Goal: Information Seeking & Learning: Find contact information

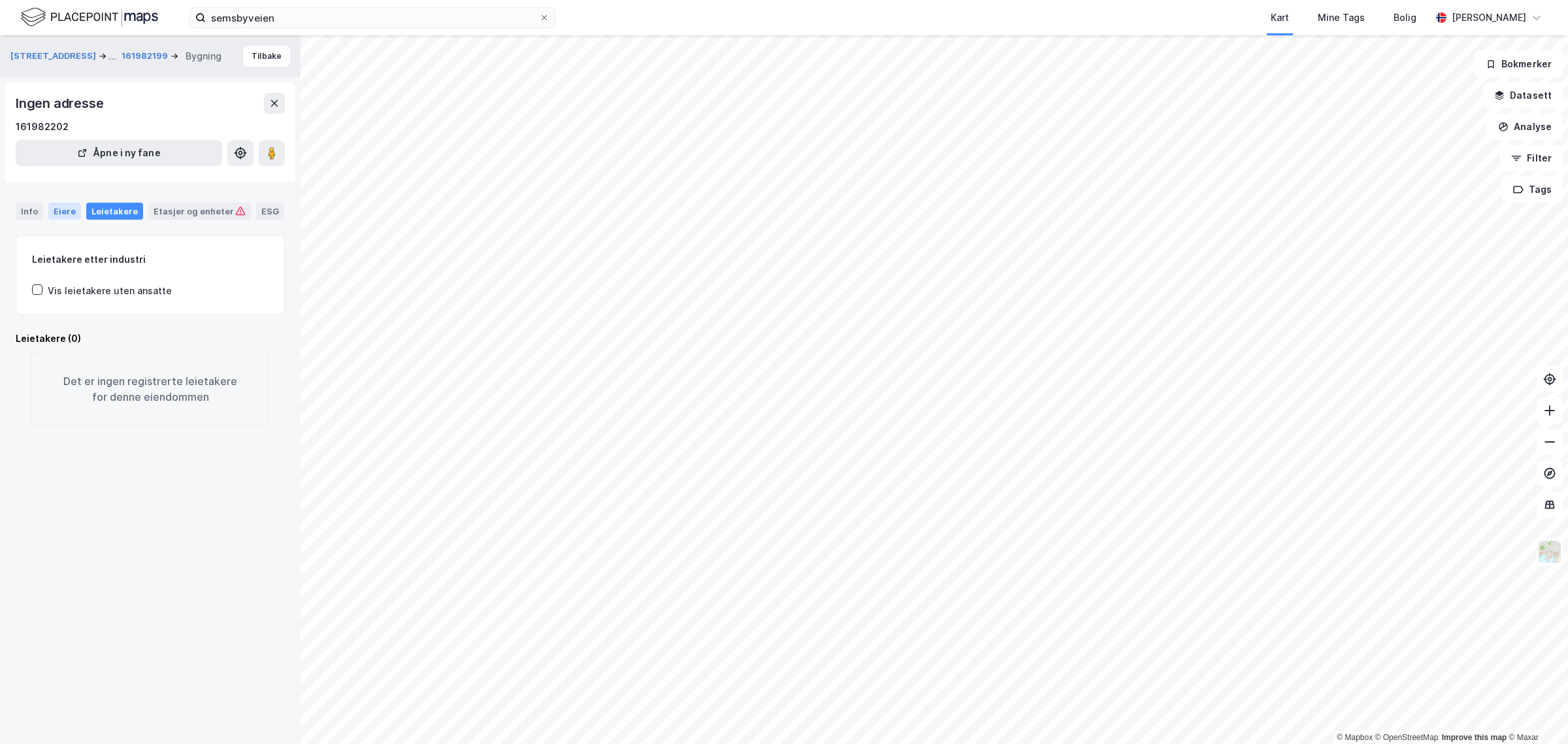
click at [50, 207] on div "Eiere" at bounding box center [65, 210] width 33 height 17
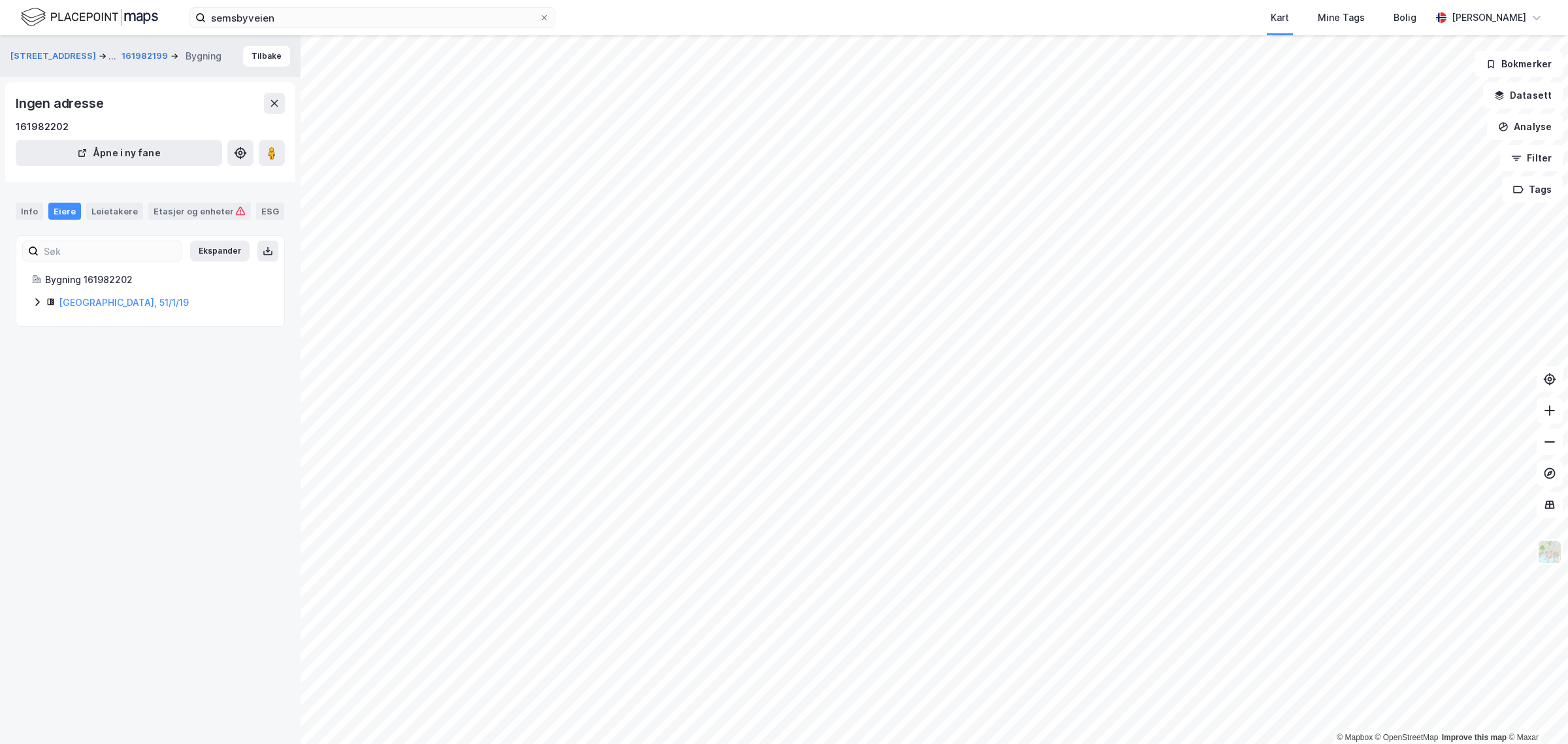
click at [33, 302] on icon at bounding box center [37, 302] width 10 height 10
click at [68, 347] on icon at bounding box center [68, 346] width 10 height 10
click at [37, 305] on icon at bounding box center [37, 302] width 10 height 10
click at [71, 344] on icon at bounding box center [68, 346] width 10 height 10
click at [38, 332] on div "[GEOGRAPHIC_DATA], 51/1/8" at bounding box center [150, 327] width 237 height 16
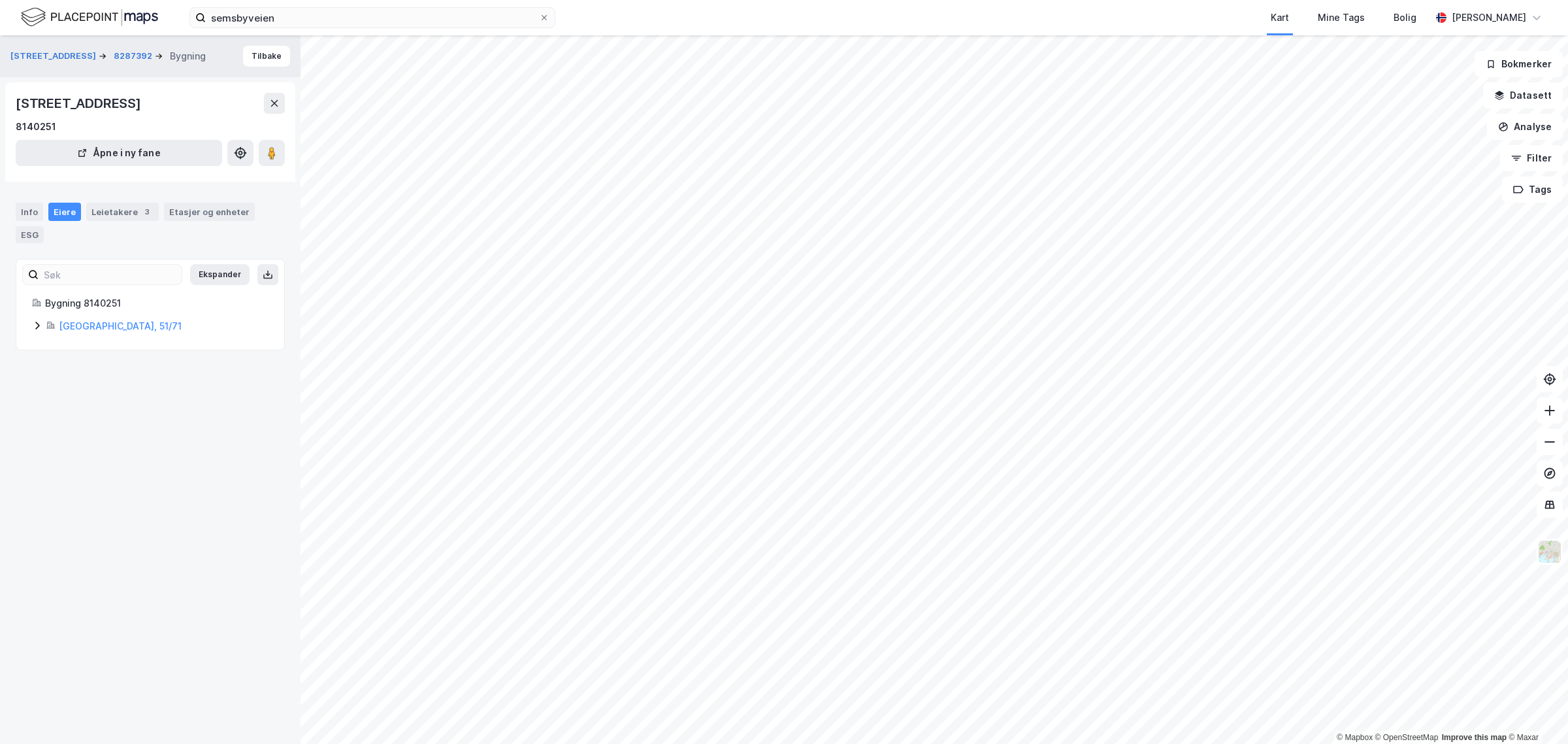
click at [37, 325] on icon at bounding box center [37, 325] width 10 height 10
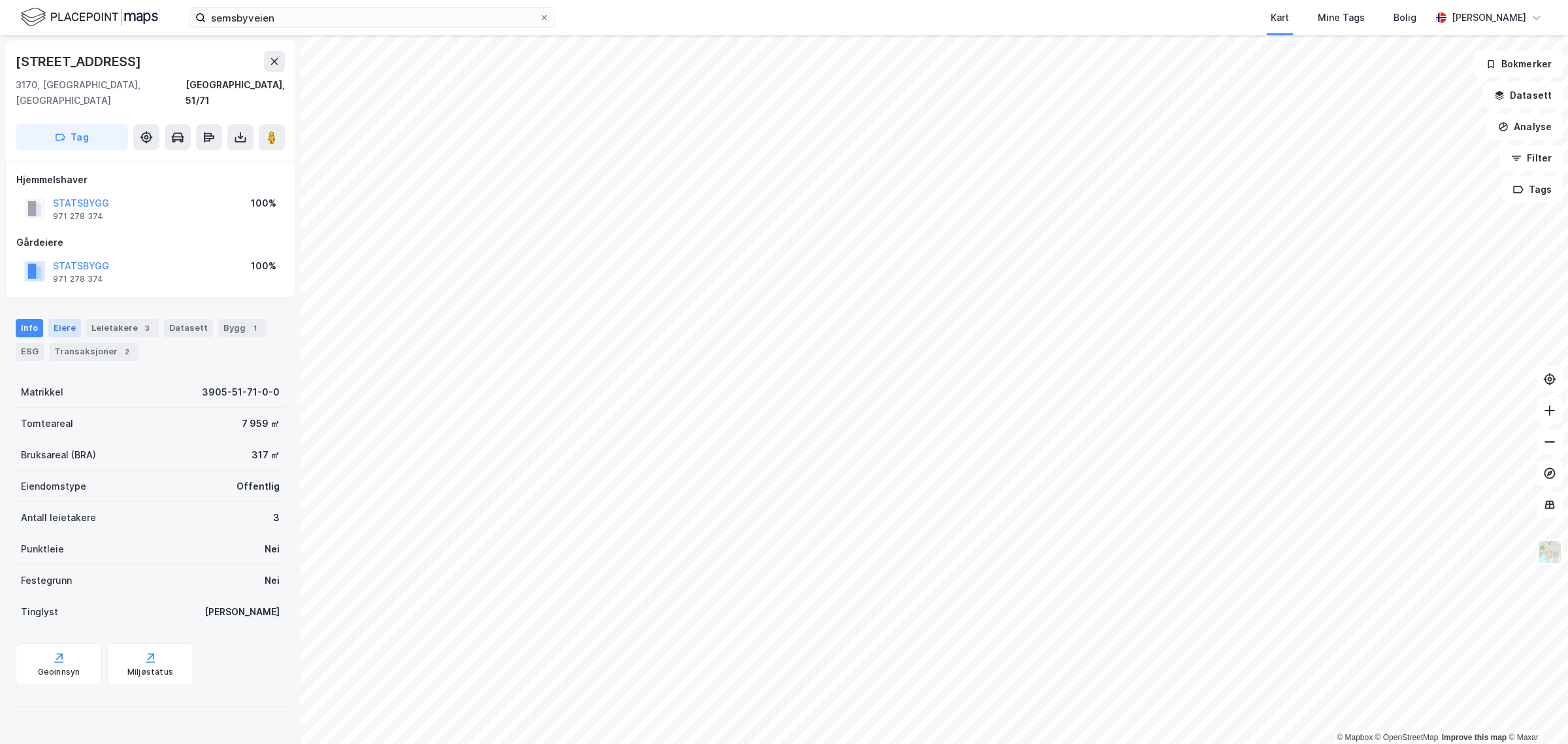
click at [57, 319] on div "Eiere" at bounding box center [65, 327] width 33 height 18
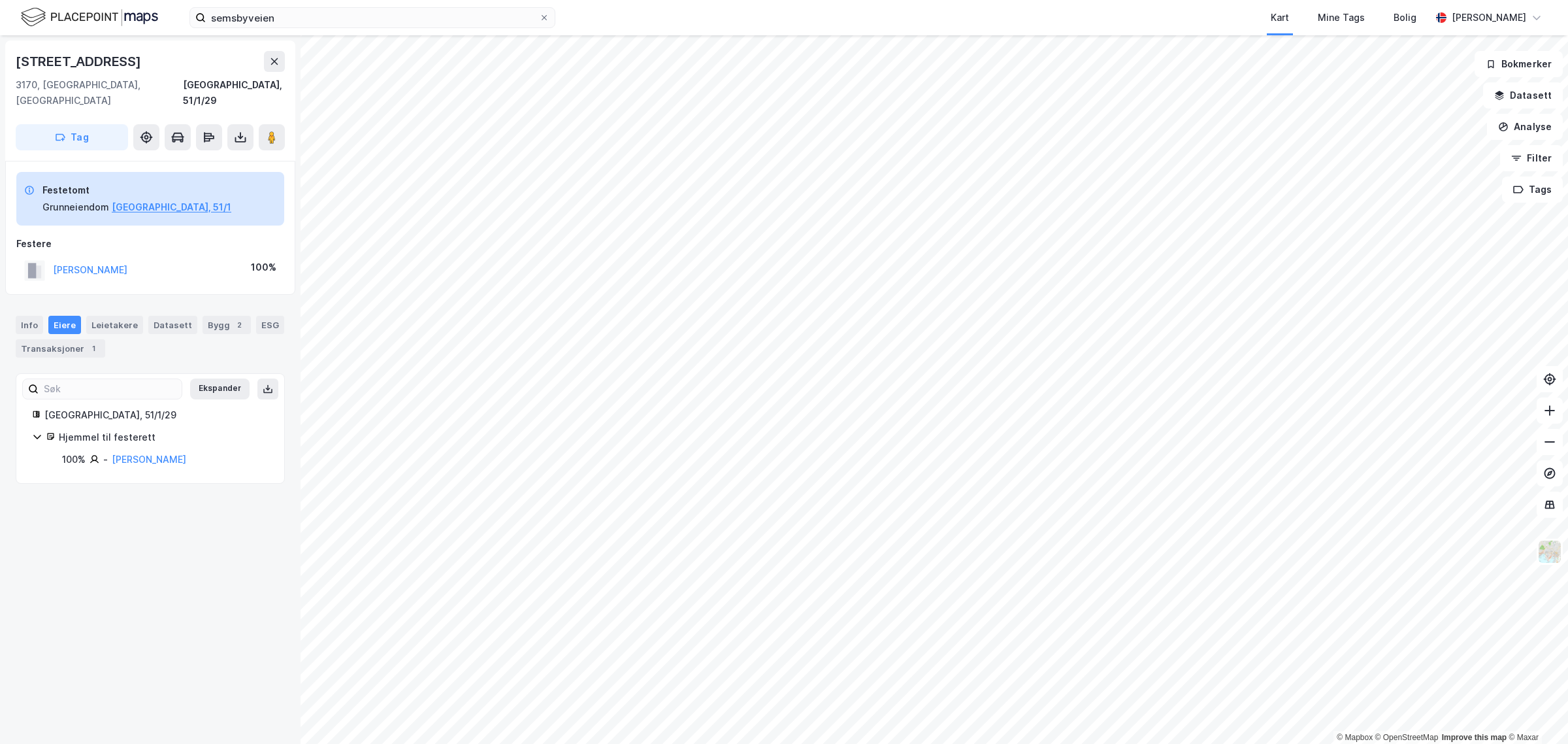
click at [41, 432] on icon at bounding box center [37, 437] width 10 height 10
click at [41, 429] on div "Hjemmel til festerett" at bounding box center [150, 437] width 237 height 16
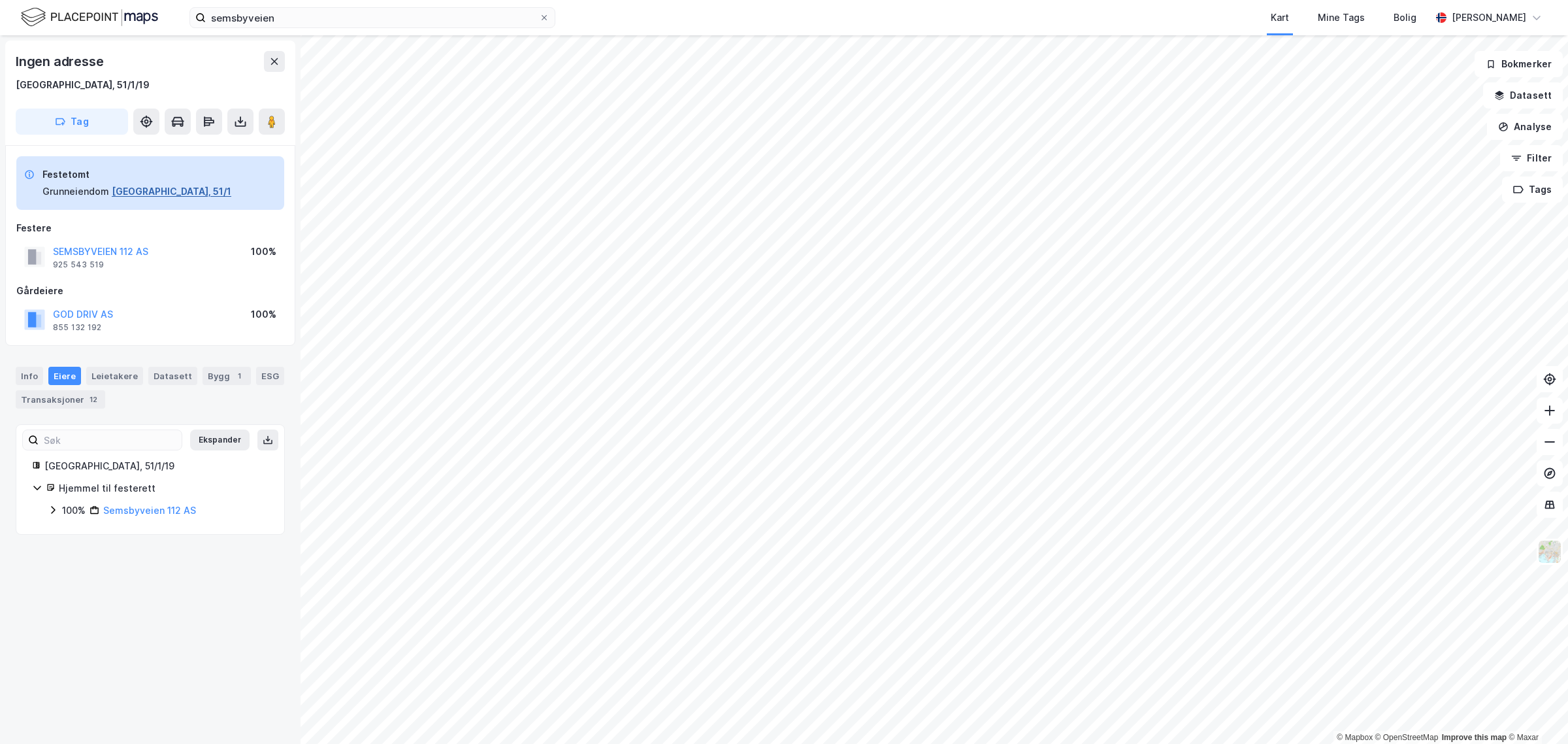
click at [147, 195] on button "[GEOGRAPHIC_DATA], 51/1" at bounding box center [171, 192] width 119 height 16
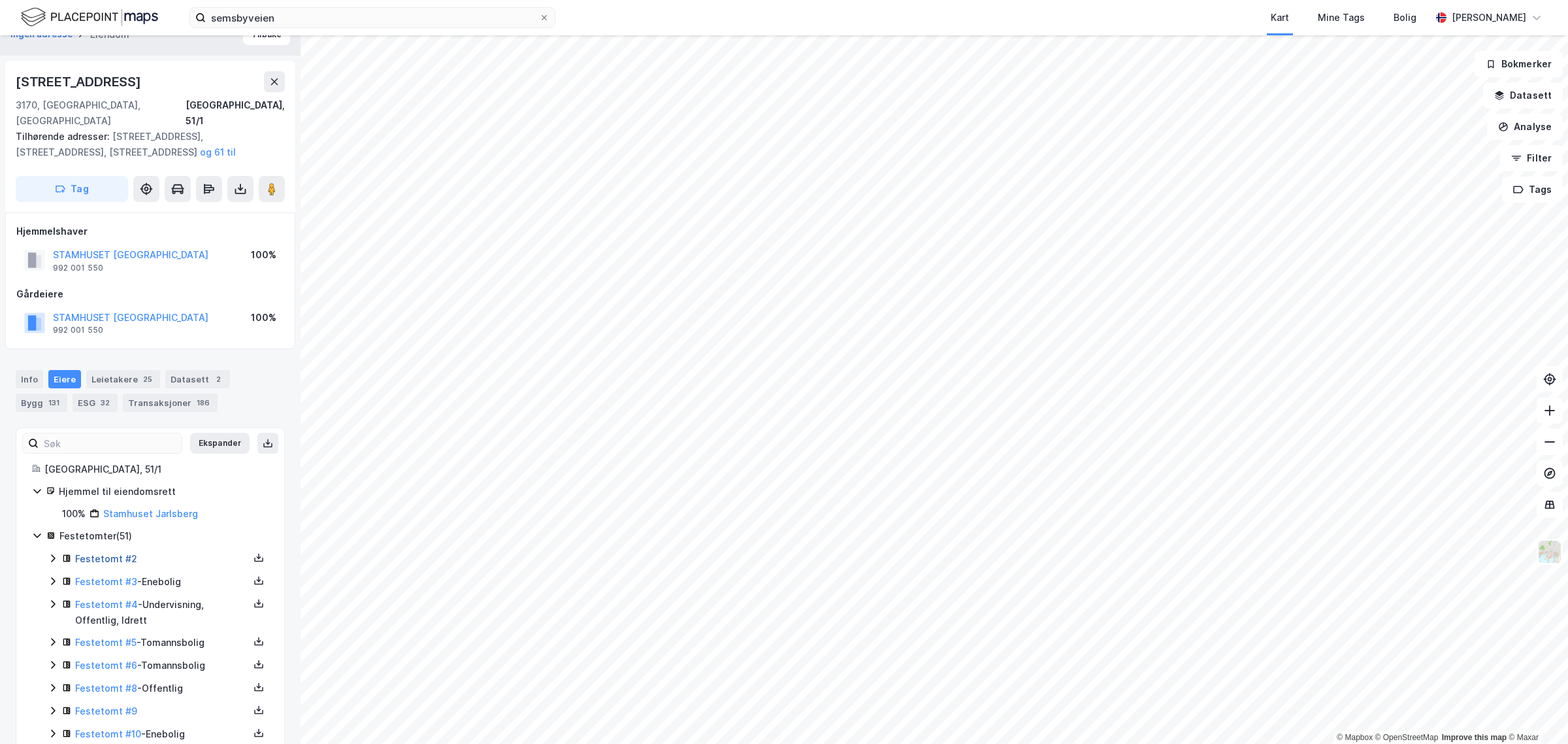
scroll to position [27, 0]
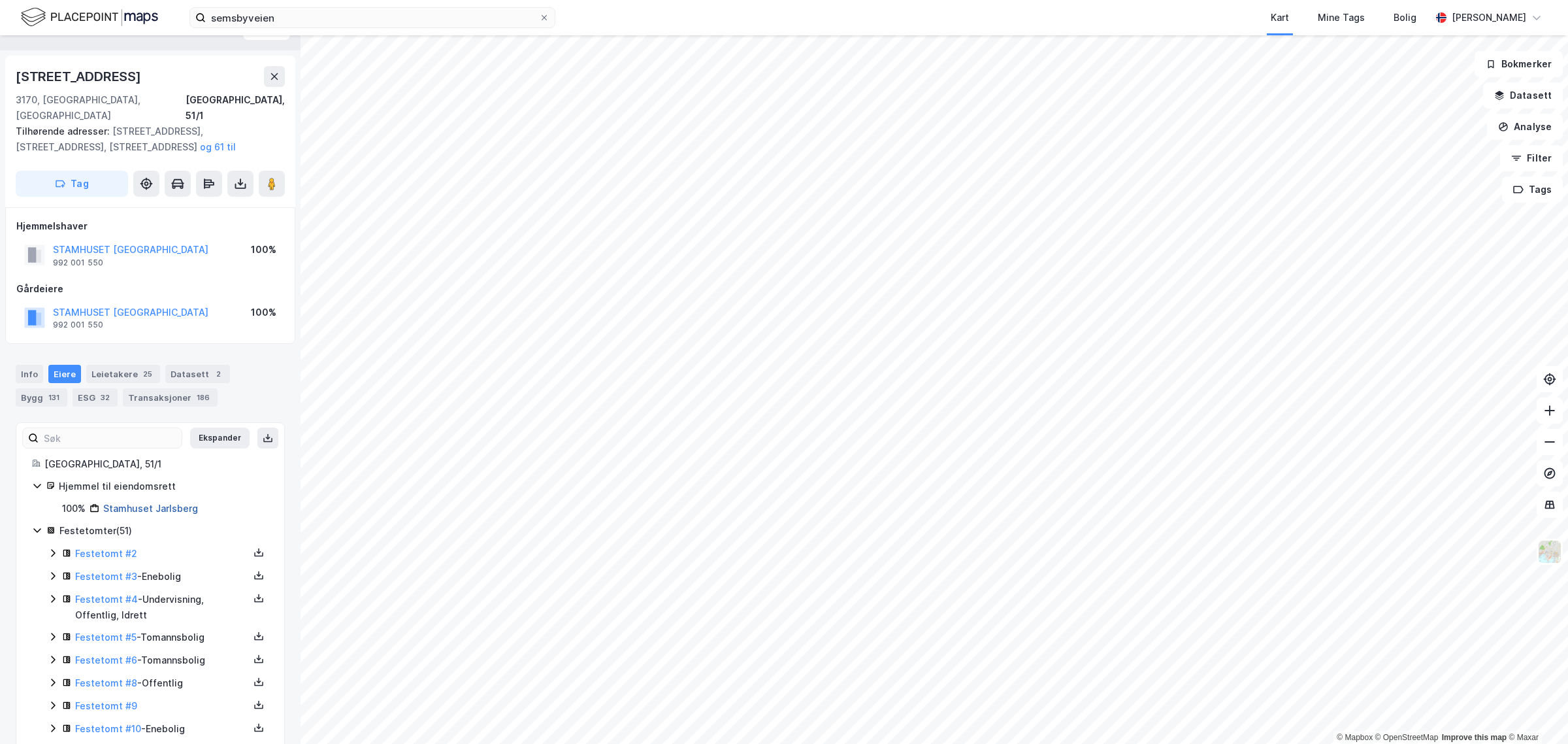
click at [128, 503] on link "Stamhuset Jarlsberg" at bounding box center [151, 508] width 95 height 11
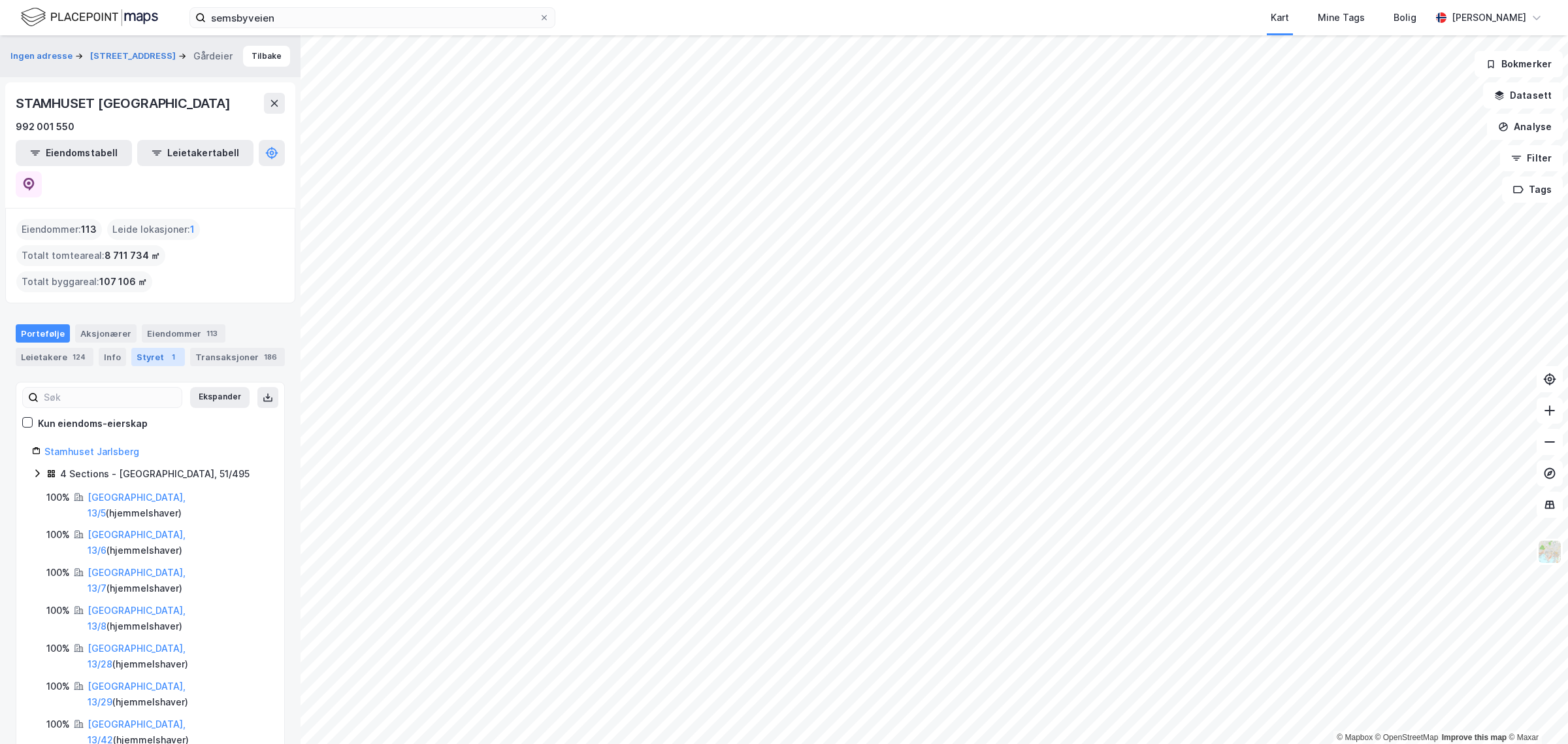
click at [151, 347] on div "Styret 1" at bounding box center [158, 356] width 53 height 18
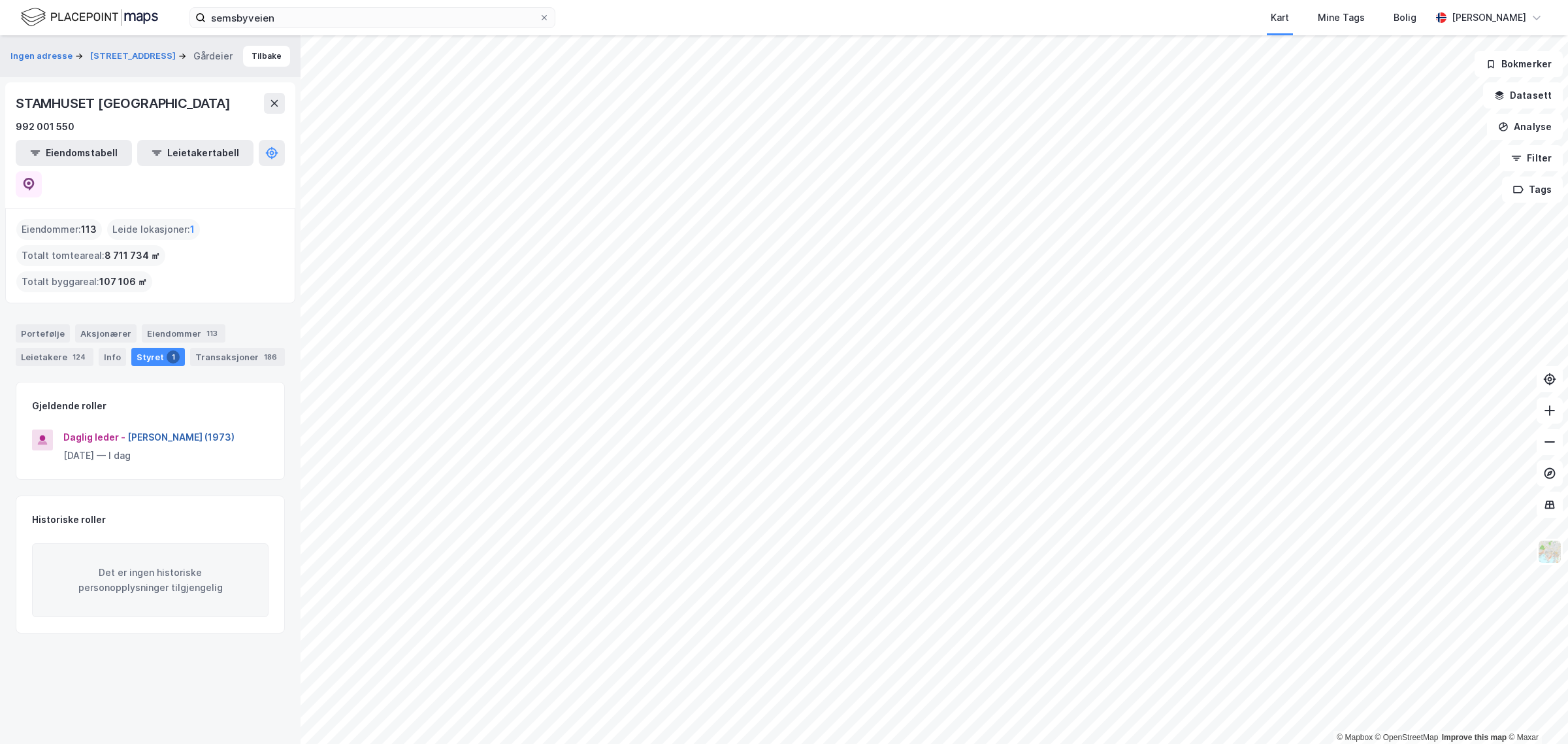
click at [0, 0] on button "[PERSON_NAME] (1973)" at bounding box center [0, 0] width 0 height 0
